Goal: Find specific page/section: Find specific page/section

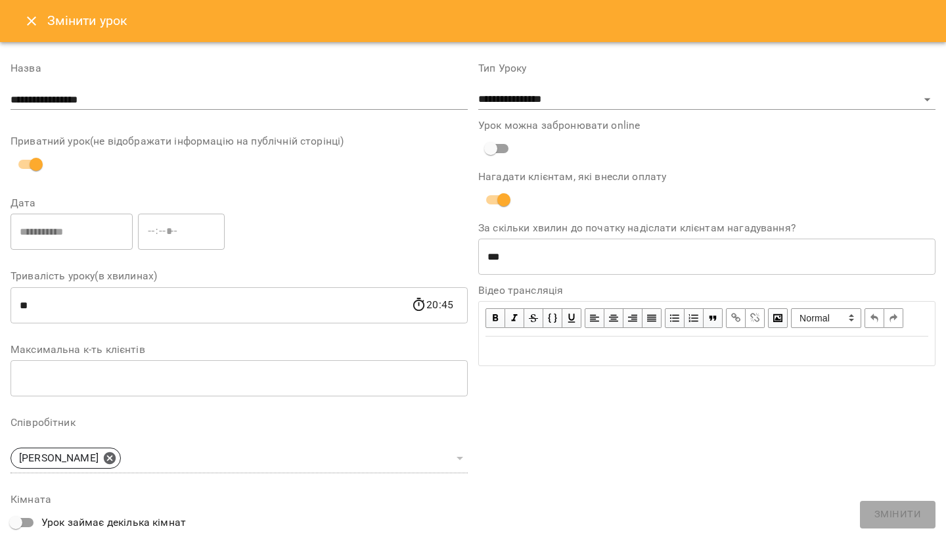
select select "**********"
click at [35, 14] on icon "Close" at bounding box center [32, 21] width 16 height 16
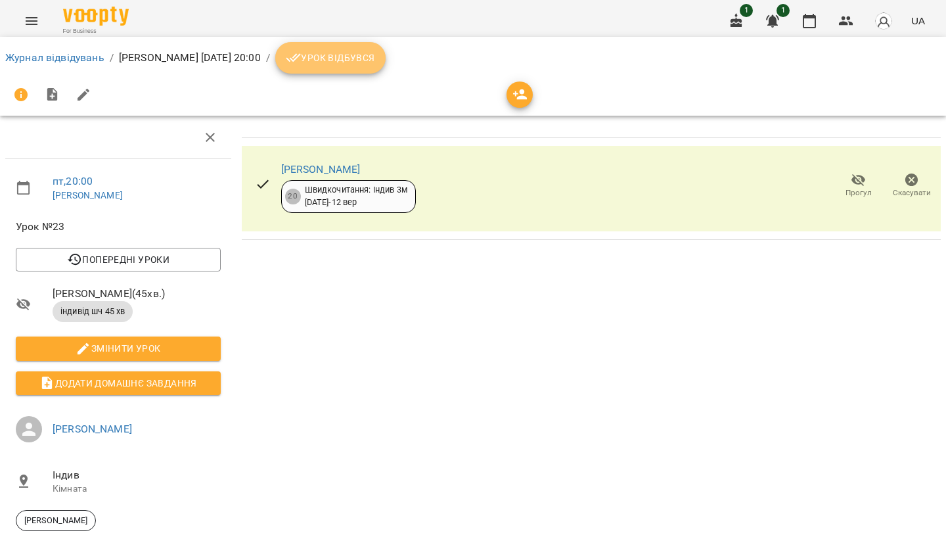
click at [375, 60] on span "Урок відбувся" at bounding box center [330, 58] width 89 height 16
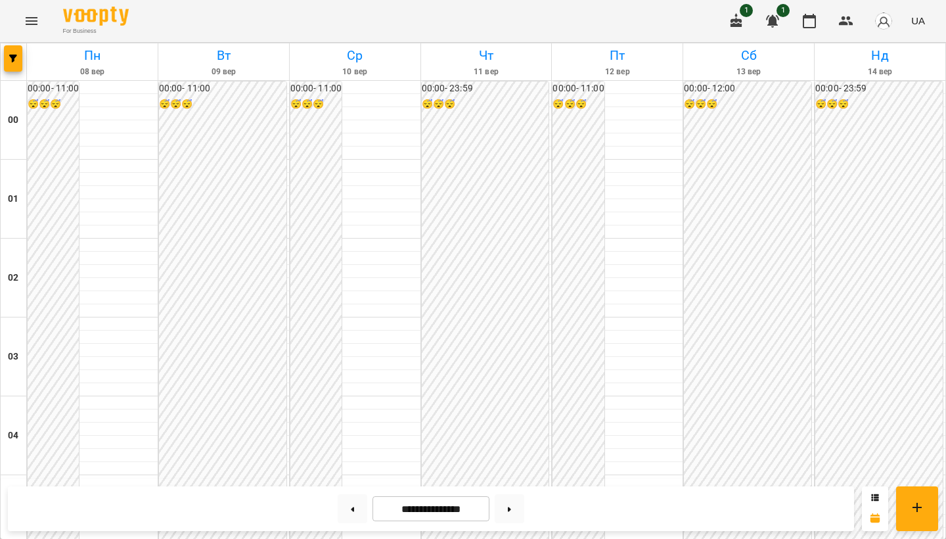
scroll to position [1357, 0]
click at [31, 28] on icon "Menu" at bounding box center [32, 21] width 16 height 16
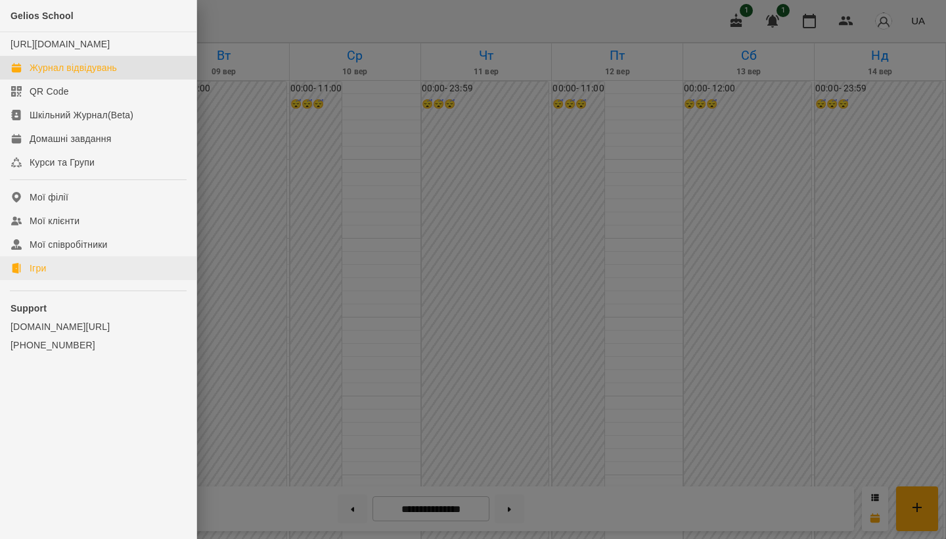
click at [58, 280] on link "Ігри" at bounding box center [98, 268] width 196 height 24
